Goal: Information Seeking & Learning: Learn about a topic

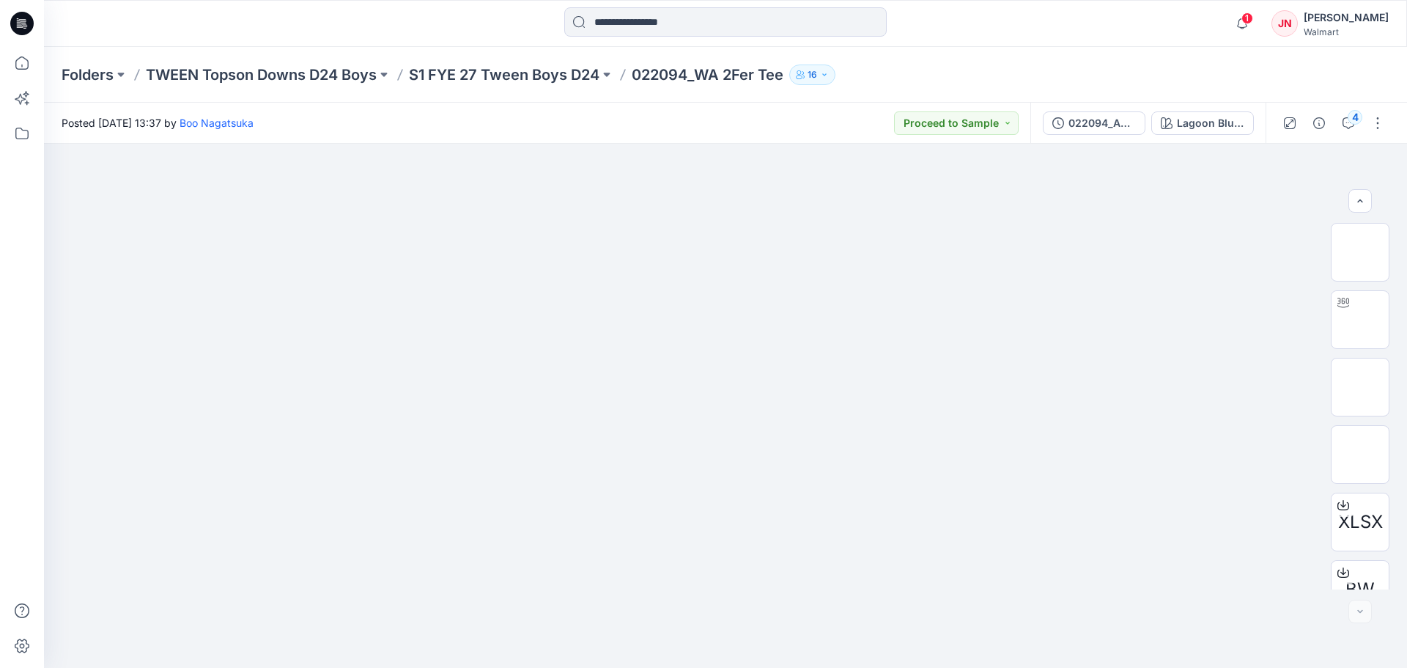
scroll to position [97, 0]
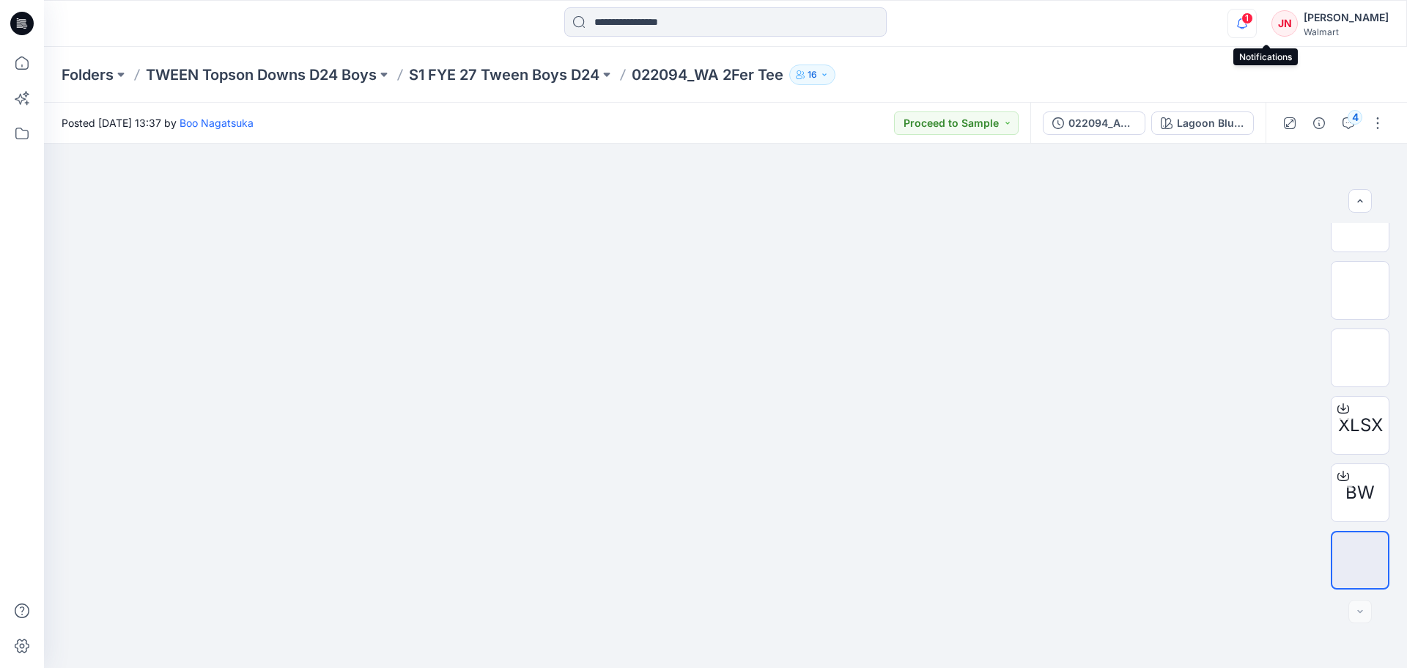
click at [1256, 24] on icon "button" at bounding box center [1242, 23] width 28 height 29
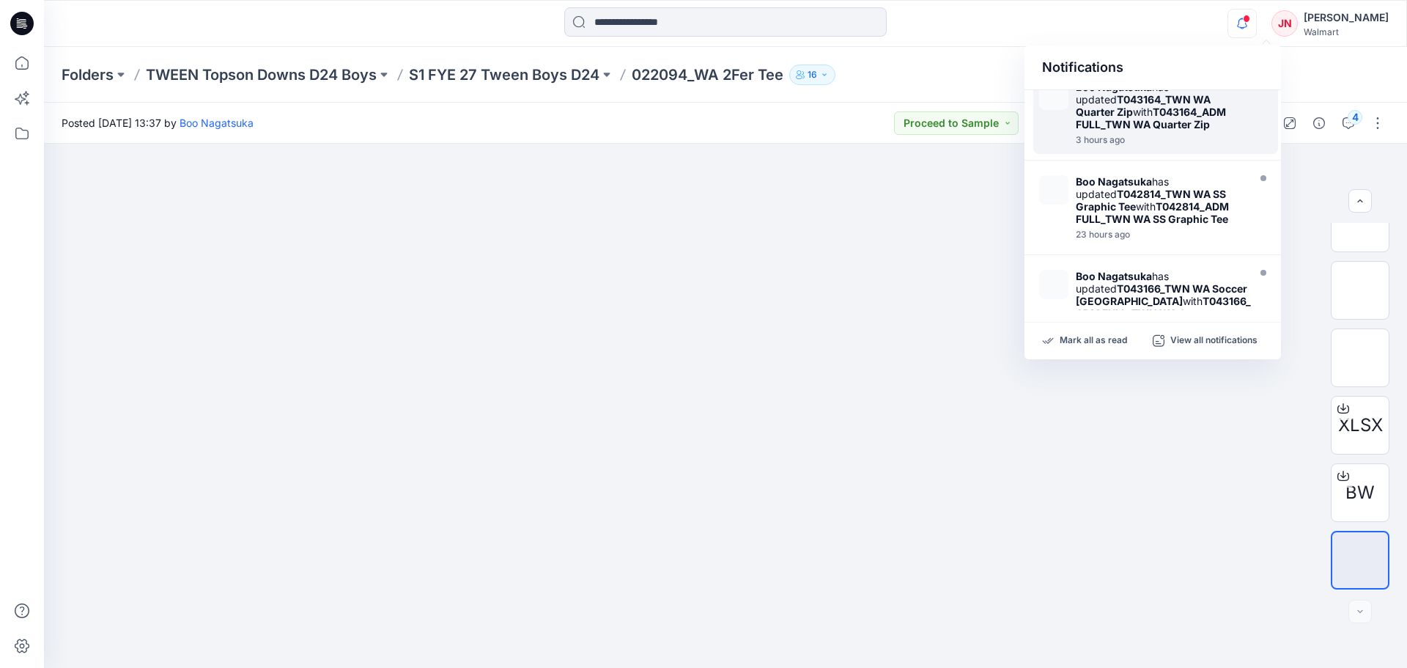
scroll to position [293, 0]
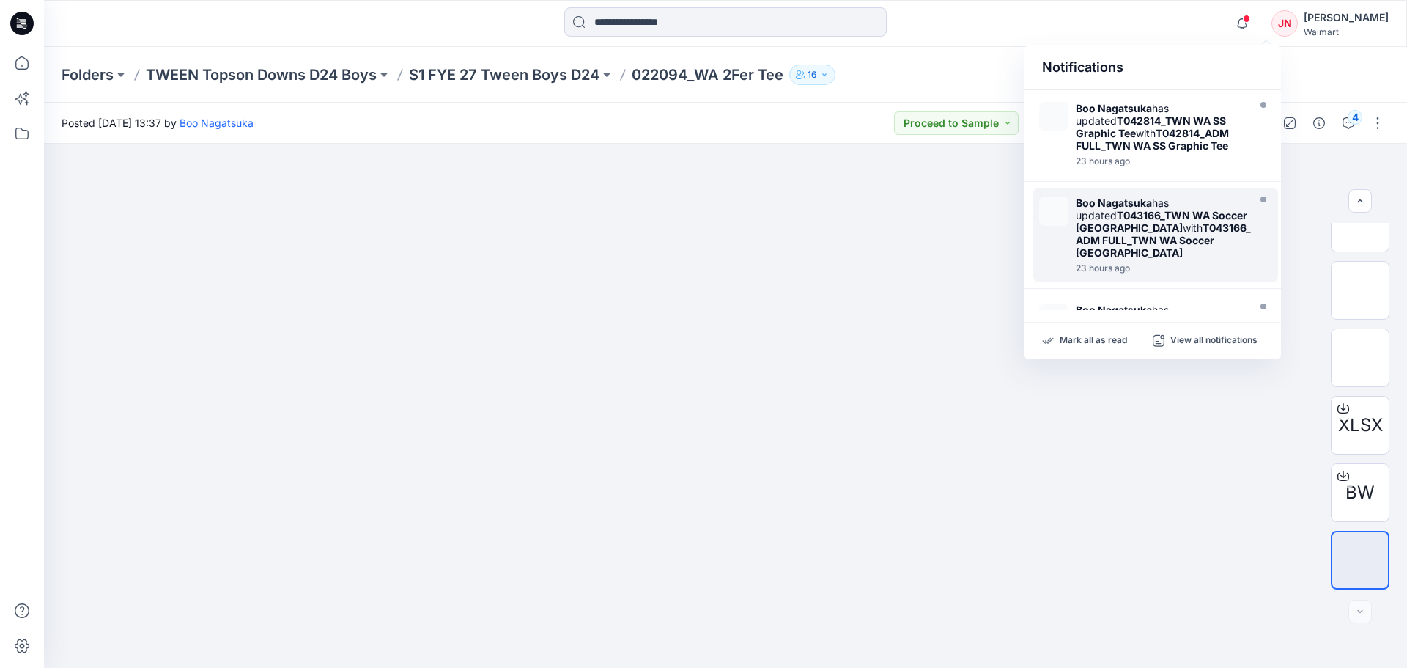
click at [1171, 207] on div "[PERSON_NAME] has updated T043166_TWN WA Soccer Jersey with T043166_ADM FULL_TW…" at bounding box center [1167, 227] width 182 height 62
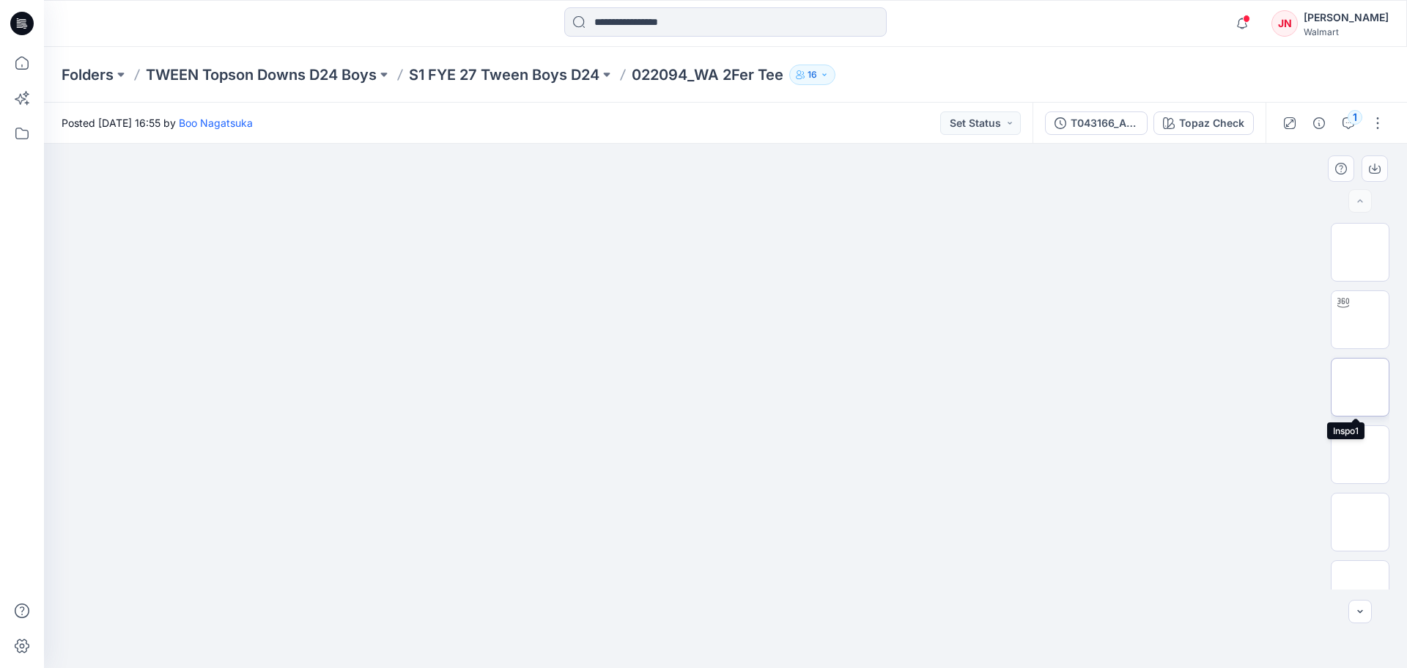
click at [1360, 387] on img at bounding box center [1360, 387] width 0 height 0
click at [1360, 381] on img at bounding box center [1360, 381] width 0 height 0
click at [1357, 344] on div "BW XLSX" at bounding box center [1360, 406] width 59 height 366
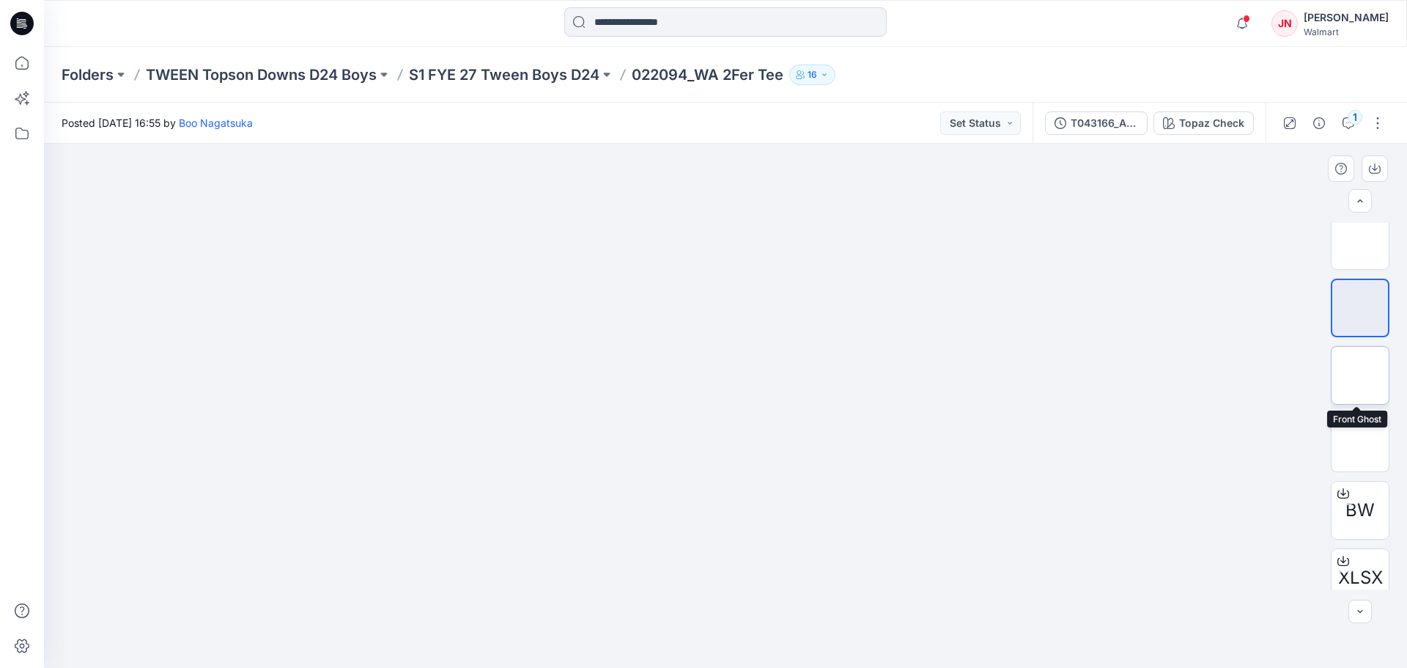
click at [1360, 375] on img at bounding box center [1360, 375] width 0 height 0
click at [1360, 443] on img at bounding box center [1360, 443] width 0 height 0
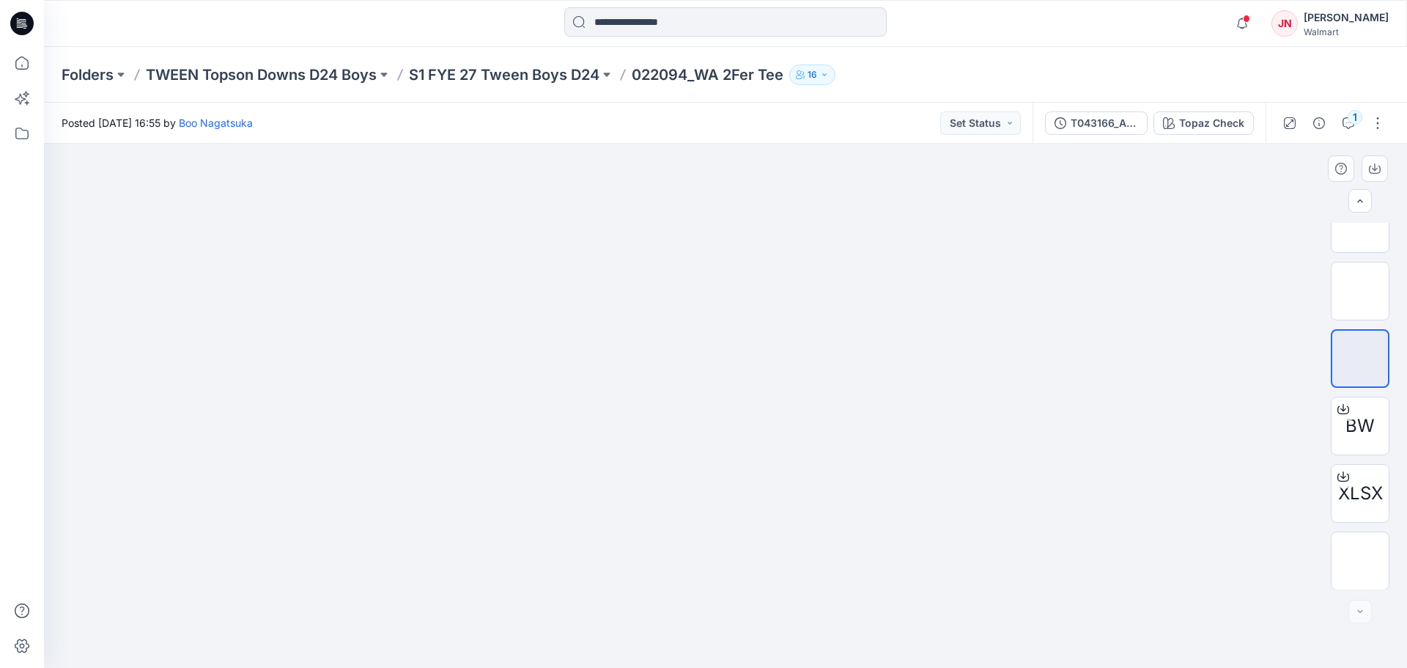
scroll to position [232, 0]
click at [1360, 560] on img at bounding box center [1360, 560] width 0 height 0
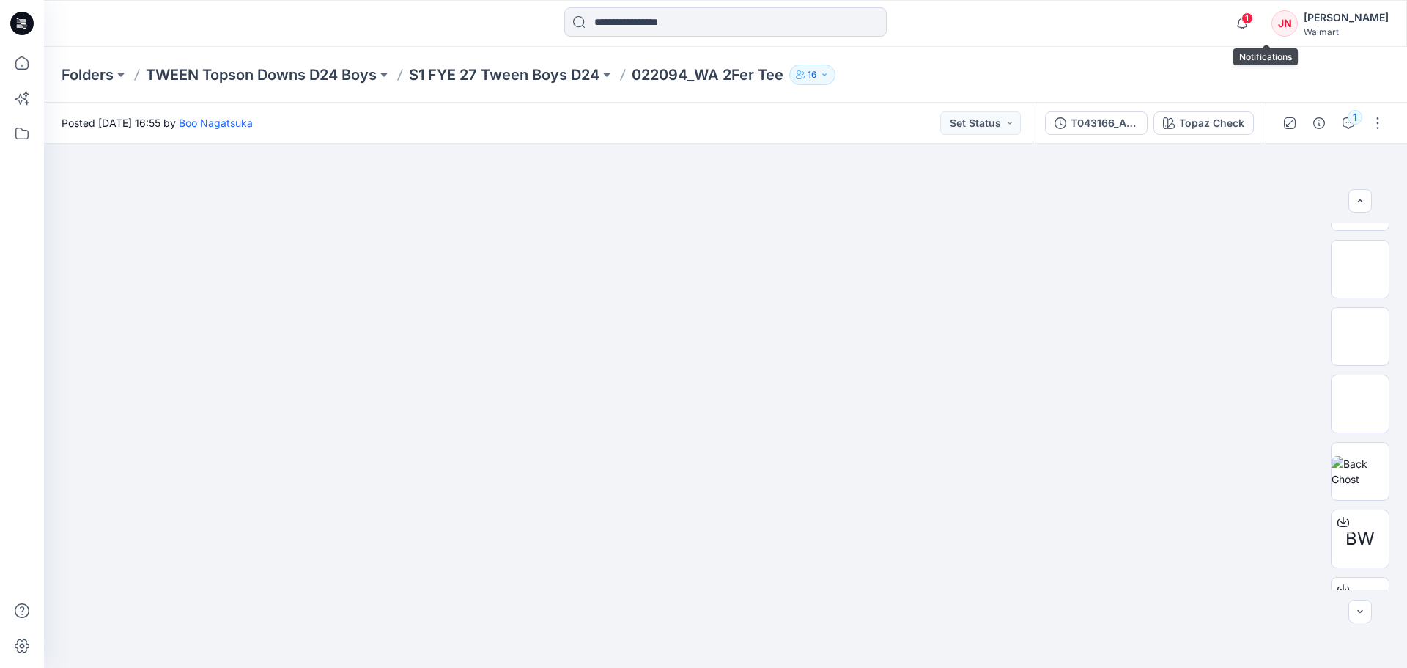
click at [1253, 23] on span "1" at bounding box center [1247, 18] width 12 height 12
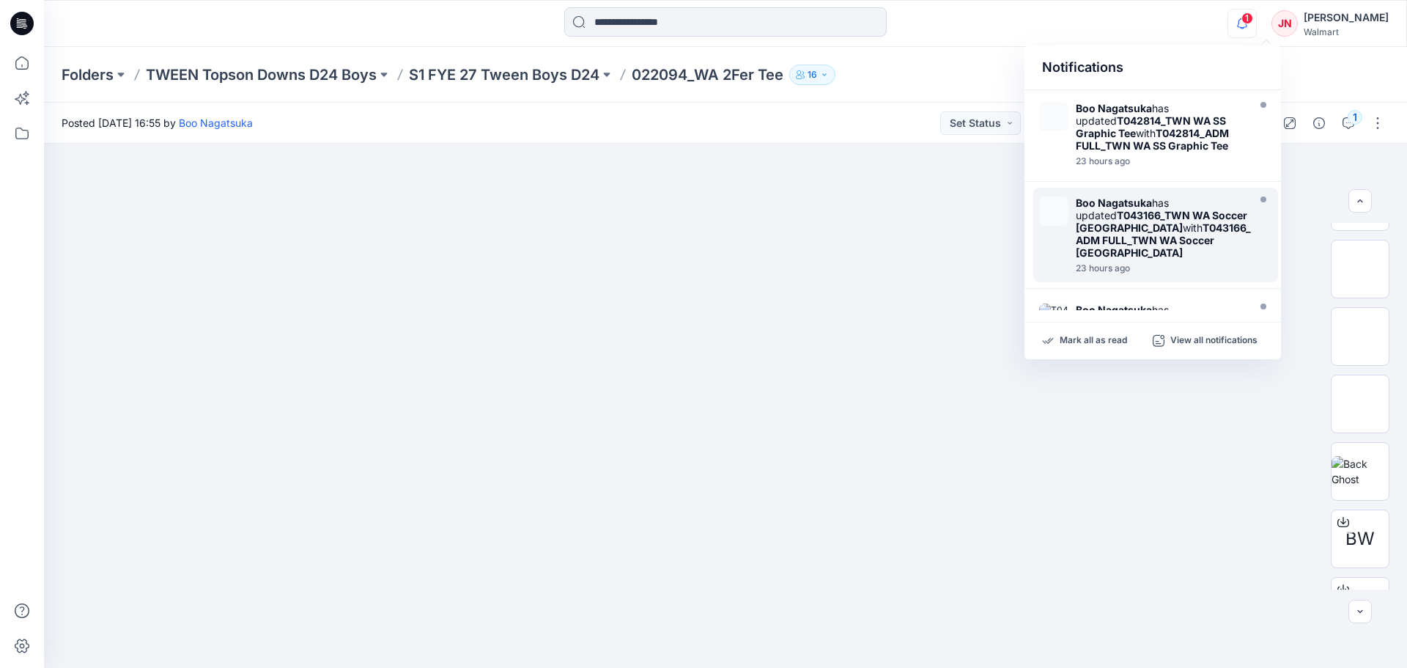
scroll to position [388, 0]
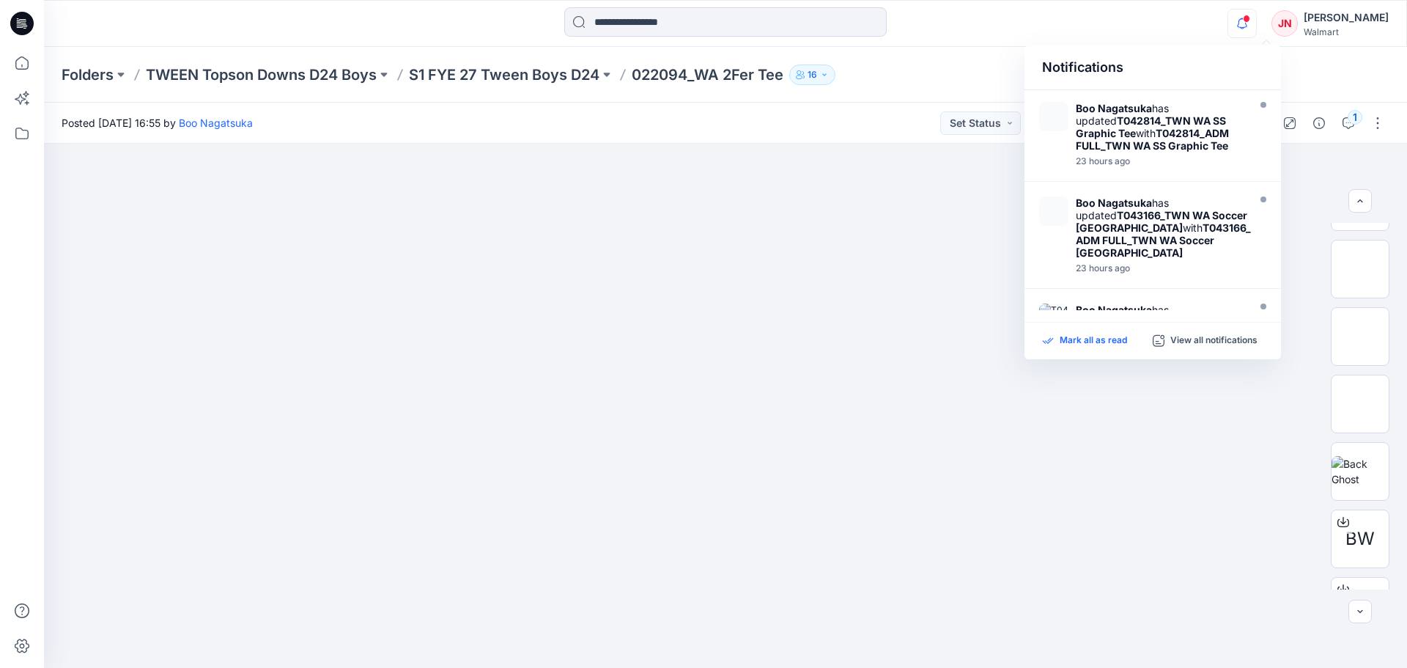
click at [1063, 339] on p "Mark all as read" at bounding box center [1093, 340] width 67 height 13
